Goal: Task Accomplishment & Management: Use online tool/utility

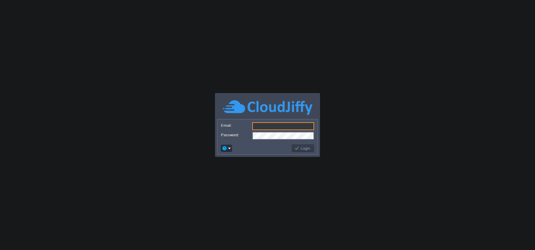
type input "[EMAIL_ADDRESS][DOMAIN_NAME]"
click at [285, 148] on td at bounding box center [255, 149] width 71 height 10
click at [299, 147] on button "Login" at bounding box center [302, 148] width 17 height 5
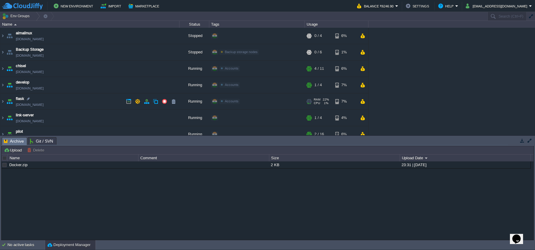
scroll to position [30, 0]
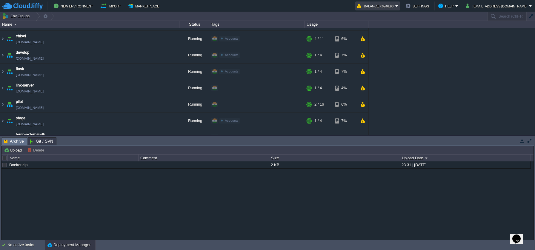
click at [398, 7] on em "Balance ₹6246.90" at bounding box center [377, 5] width 41 height 7
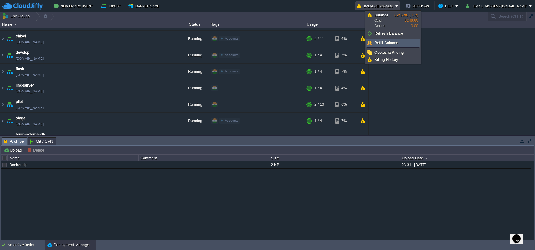
click at [389, 42] on span "Refill Balance" at bounding box center [386, 43] width 24 height 4
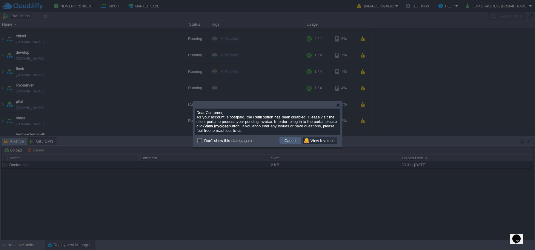
click at [299, 142] on td "Cancel" at bounding box center [290, 140] width 22 height 7
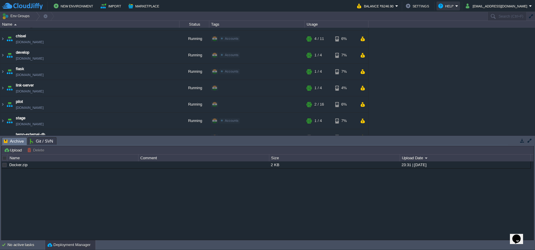
click at [455, 8] on button "Help" at bounding box center [446, 5] width 17 height 7
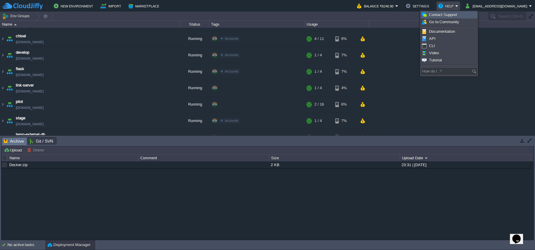
click at [466, 15] on link "Contact Support" at bounding box center [449, 15] width 56 height 7
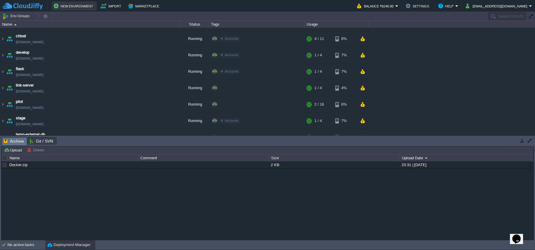
click at [66, 5] on button "New Environment" at bounding box center [74, 5] width 41 height 7
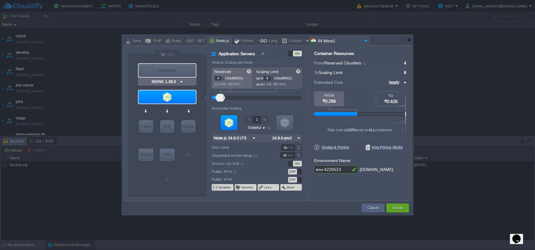
type input "Node.js 24.8.0 LTS"
click at [305, 41] on div at bounding box center [308, 40] width 6 height 9
type input "Application Servers"
type input "1"
type input "16"
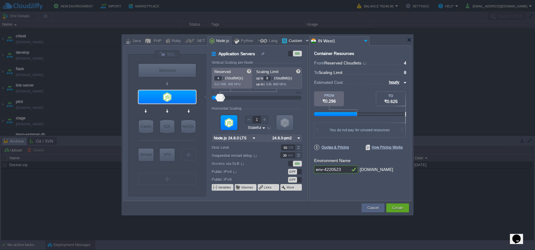
type input "Docker Image"
type input "Stateless"
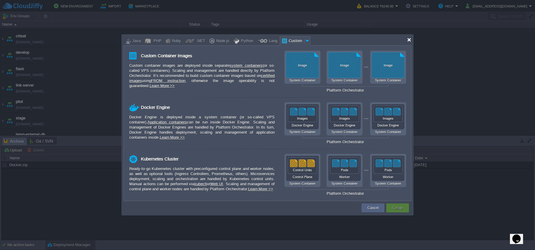
click at [410, 41] on div at bounding box center [409, 40] width 4 height 4
